Goal: Task Accomplishment & Management: Manage account settings

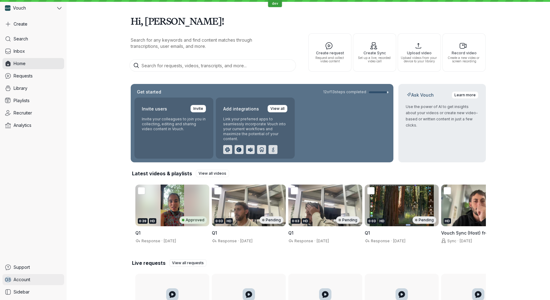
click at [24, 279] on span "Account" at bounding box center [22, 279] width 17 height 6
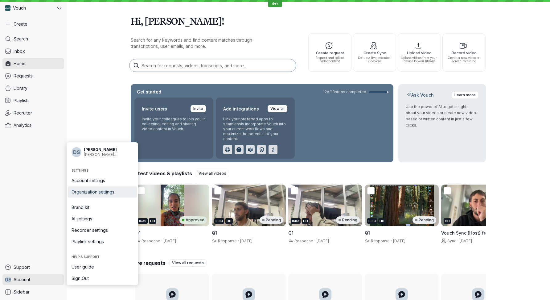
click at [104, 192] on span "Organization settings" at bounding box center [103, 192] width 62 height 6
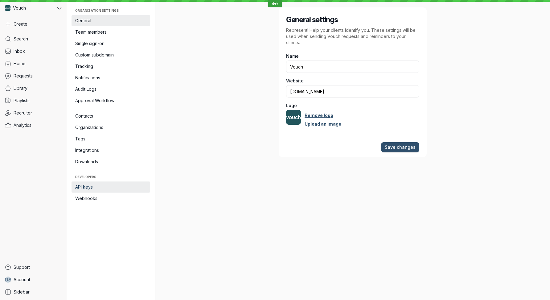
click at [93, 185] on span "API keys" at bounding box center [110, 187] width 71 height 6
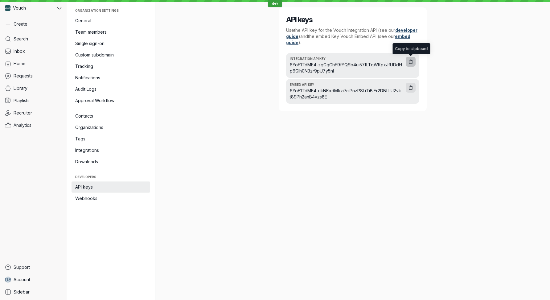
click at [409, 64] on icon "button" at bounding box center [410, 62] width 3 height 4
